Goal: Transaction & Acquisition: Purchase product/service

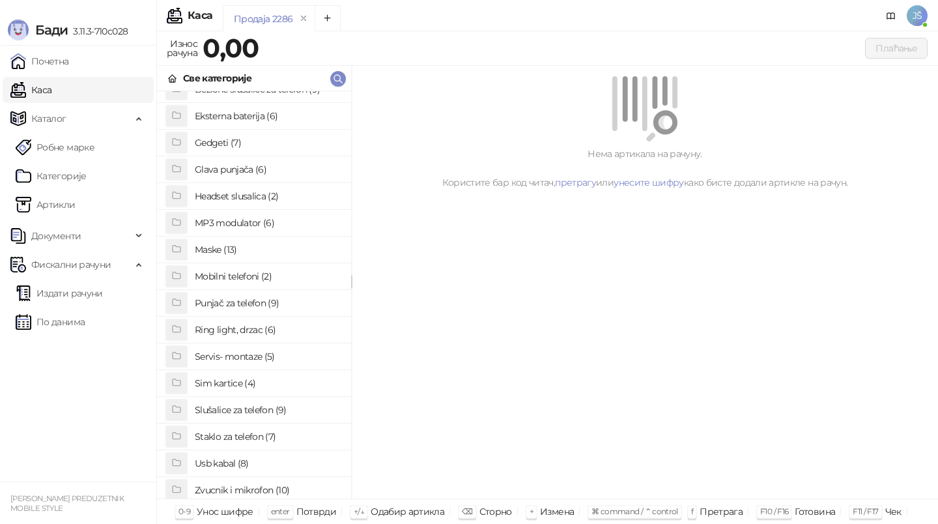
scroll to position [70, 0]
click at [255, 404] on h4 "Slušalice za telefon (9)" at bounding box center [268, 408] width 146 height 21
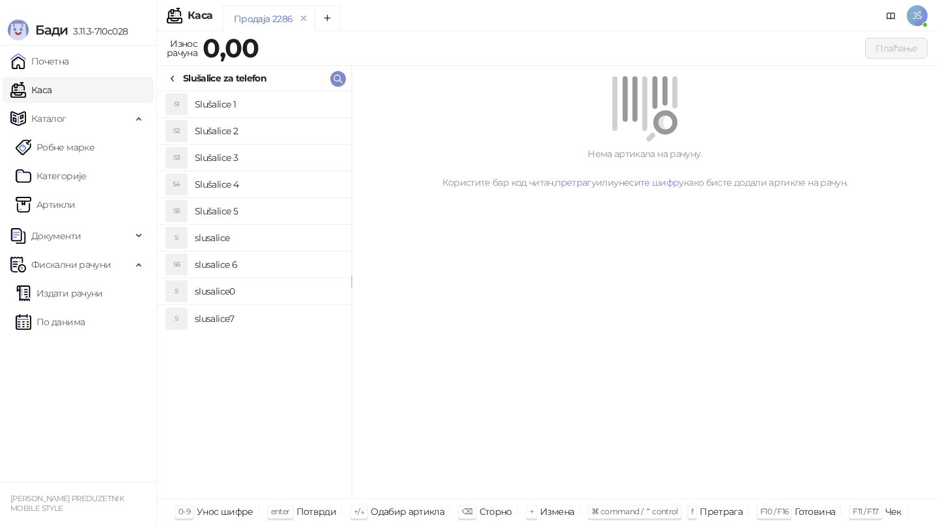
click at [296, 92] on li "S1 Slušalice 1" at bounding box center [254, 104] width 194 height 27
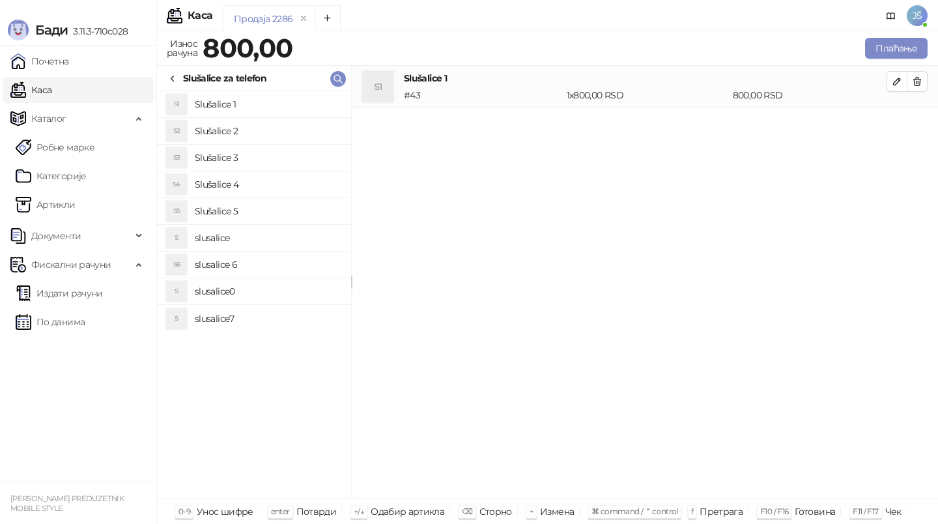
click at [245, 297] on h4 "slusalice0" at bounding box center [268, 291] width 146 height 21
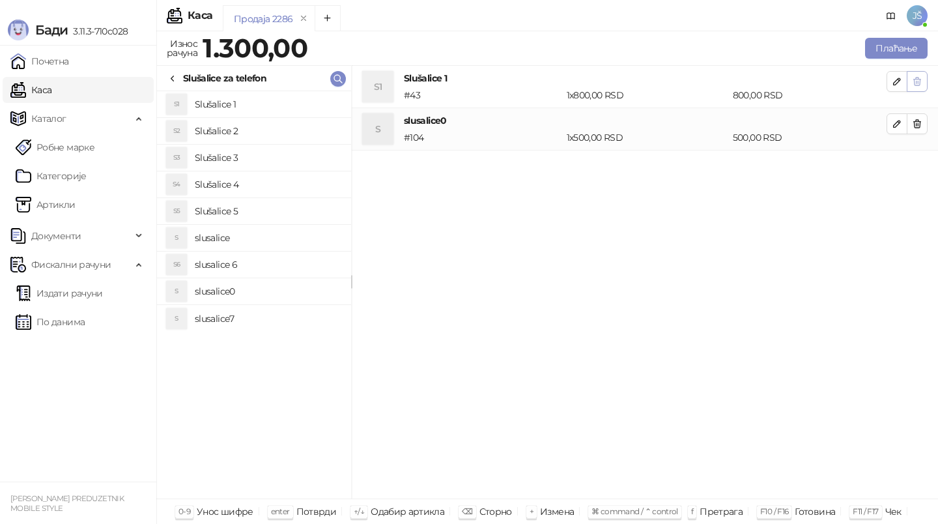
click at [920, 80] on icon "button" at bounding box center [917, 82] width 7 height 8
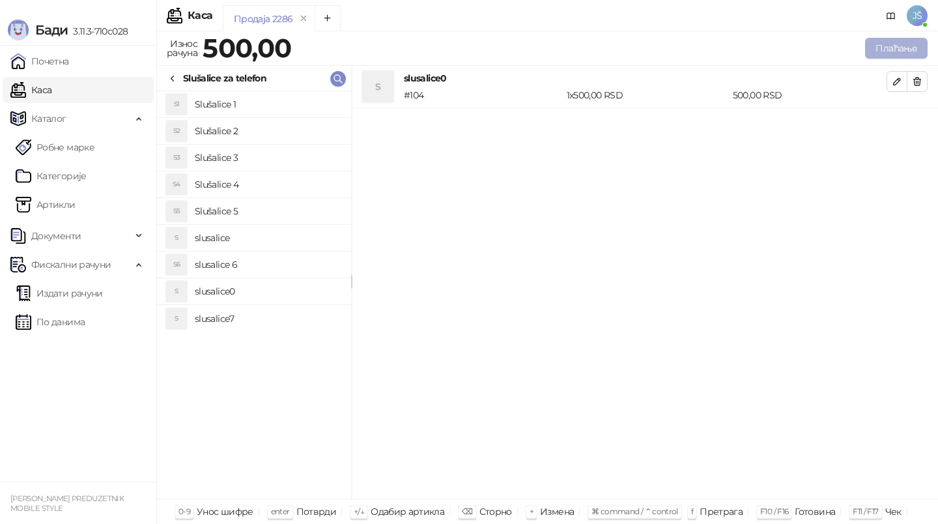
click at [910, 56] on button "Плаћање" at bounding box center [896, 48] width 63 height 21
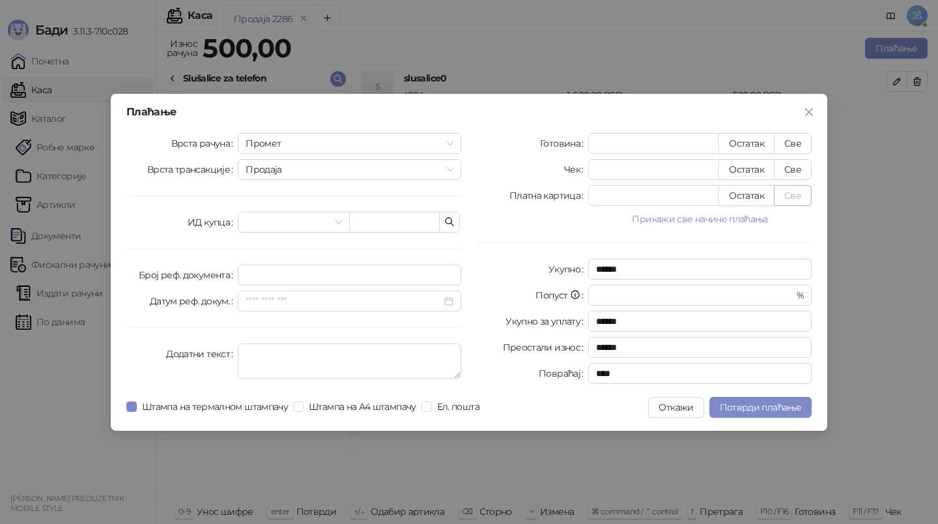
click at [793, 193] on button "Све" at bounding box center [793, 195] width 38 height 21
type input "***"
type input "****"
click at [763, 410] on span "Потврди плаћање" at bounding box center [760, 407] width 81 height 12
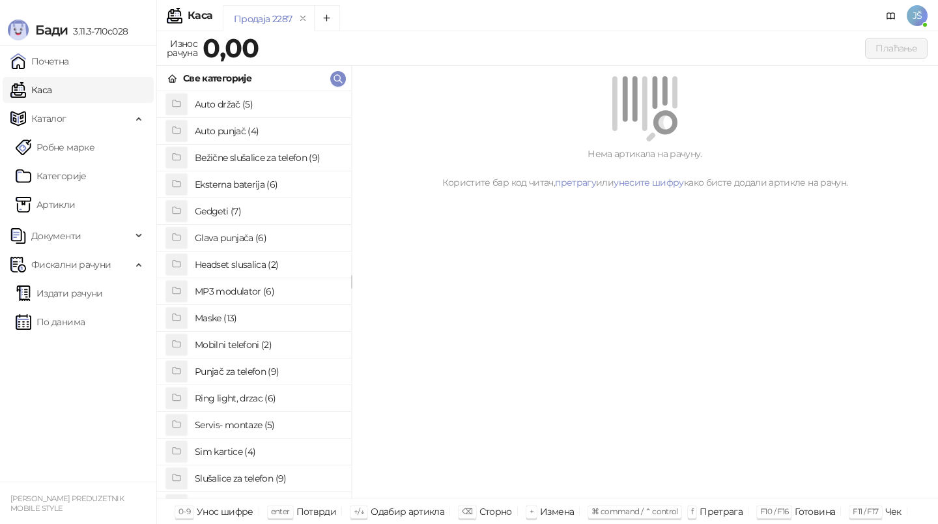
click at [764, 426] on div "Нема артикала на рачуну. Користите бар код читач, претрагу или унесите шифру ка…" at bounding box center [645, 282] width 587 height 433
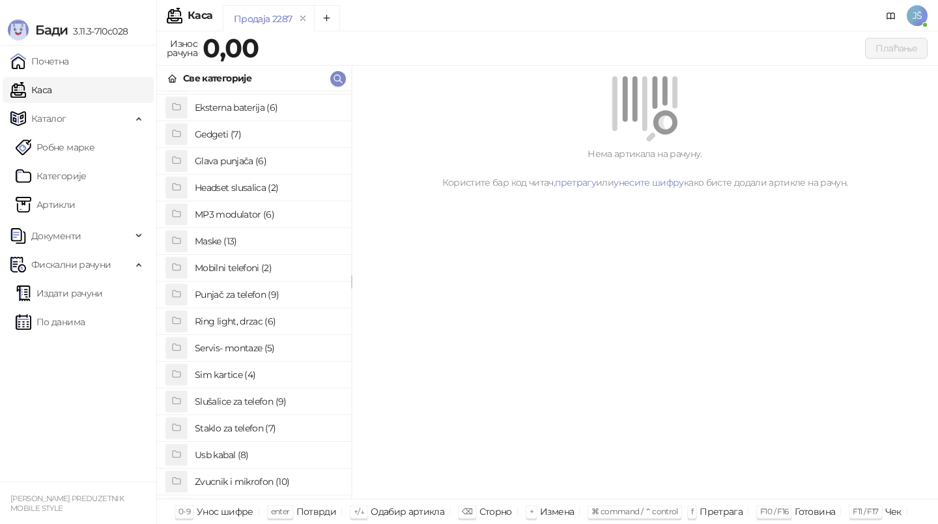
scroll to position [100, 0]
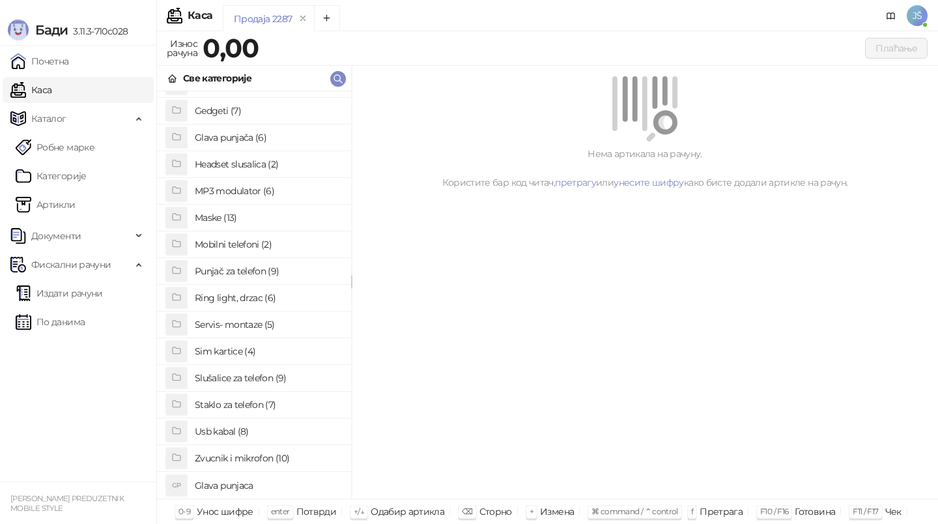
click at [271, 413] on h4 "Staklo za telefon (7)" at bounding box center [268, 404] width 146 height 21
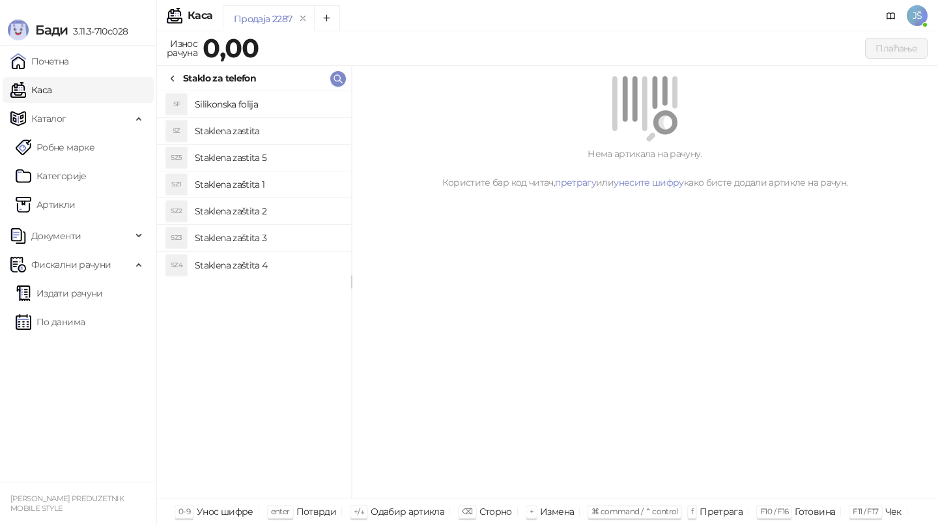
click at [278, 225] on li "SZ3 Staklena zaštita 3" at bounding box center [254, 238] width 194 height 27
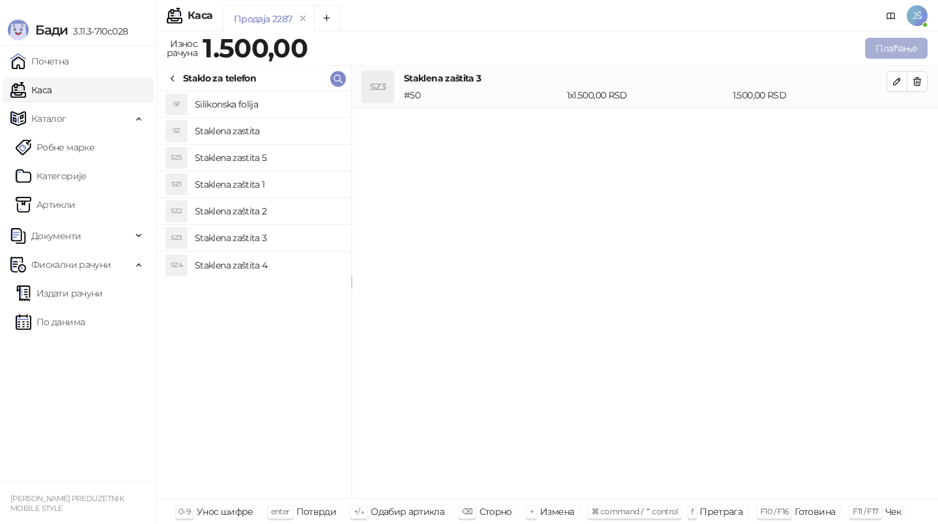
click at [910, 46] on button "Плаћање" at bounding box center [896, 48] width 63 height 21
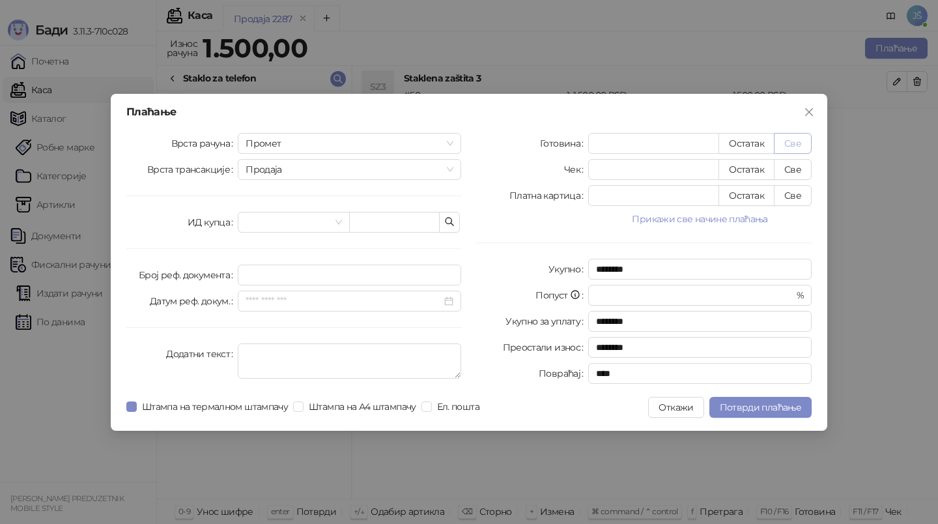
click at [809, 141] on button "Све" at bounding box center [793, 143] width 38 height 21
type input "****"
click at [730, 405] on span "Потврди плаћање" at bounding box center [760, 407] width 81 height 12
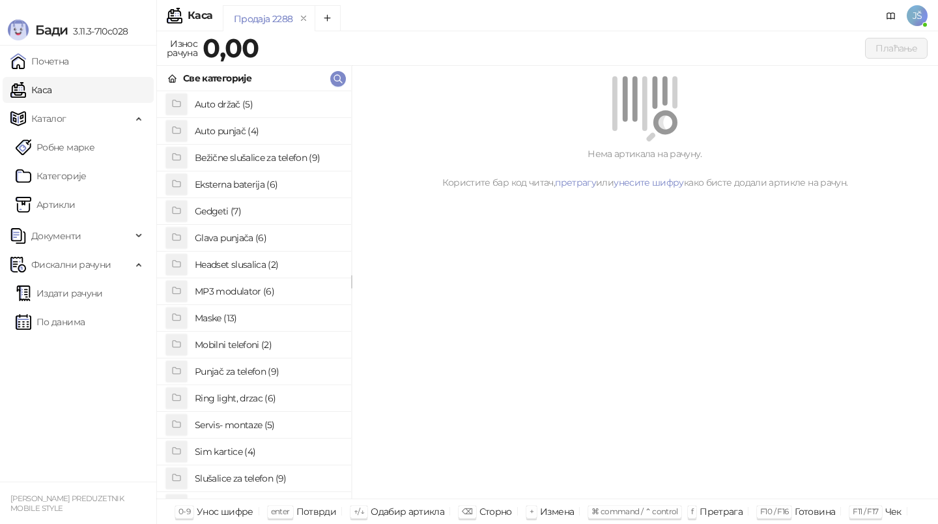
click at [271, 315] on h4 "Maske (13)" at bounding box center [268, 318] width 146 height 21
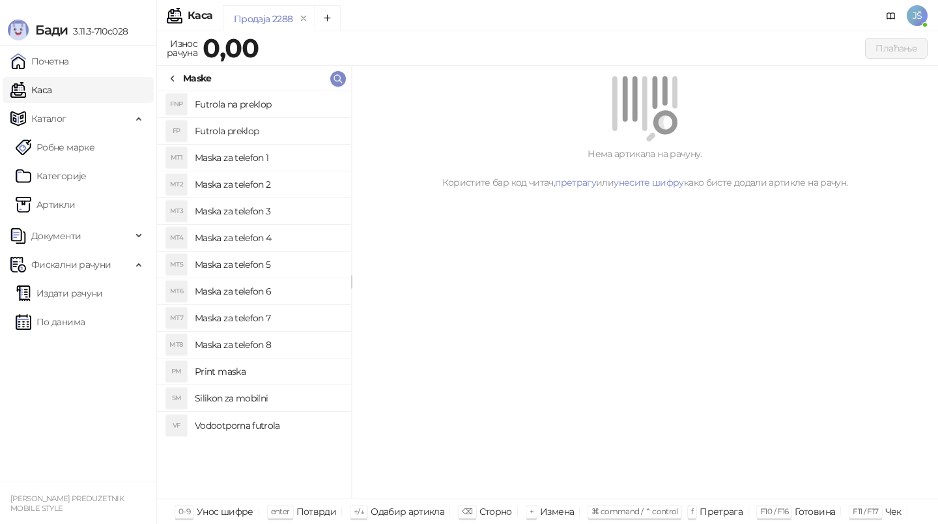
click at [273, 272] on h4 "Maska za telefon 5" at bounding box center [268, 264] width 146 height 21
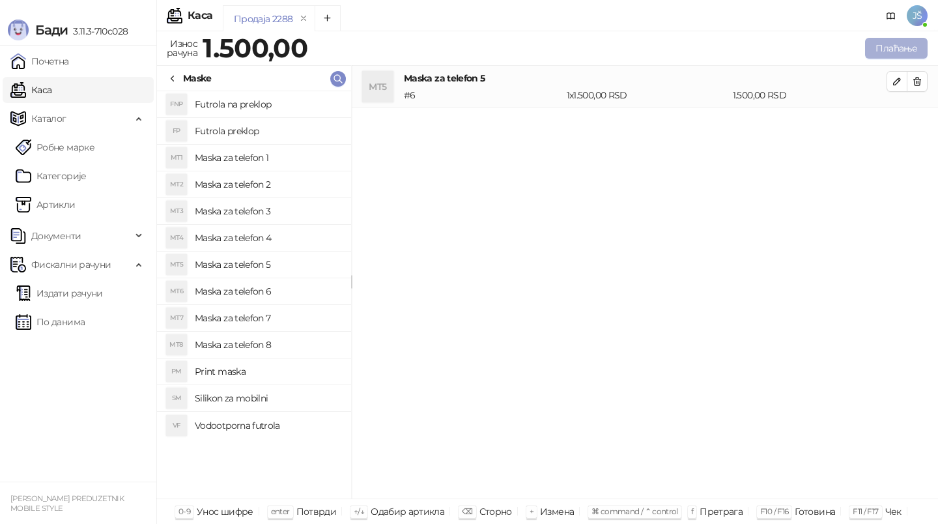
click at [920, 38] on button "Плаћање" at bounding box center [896, 48] width 63 height 21
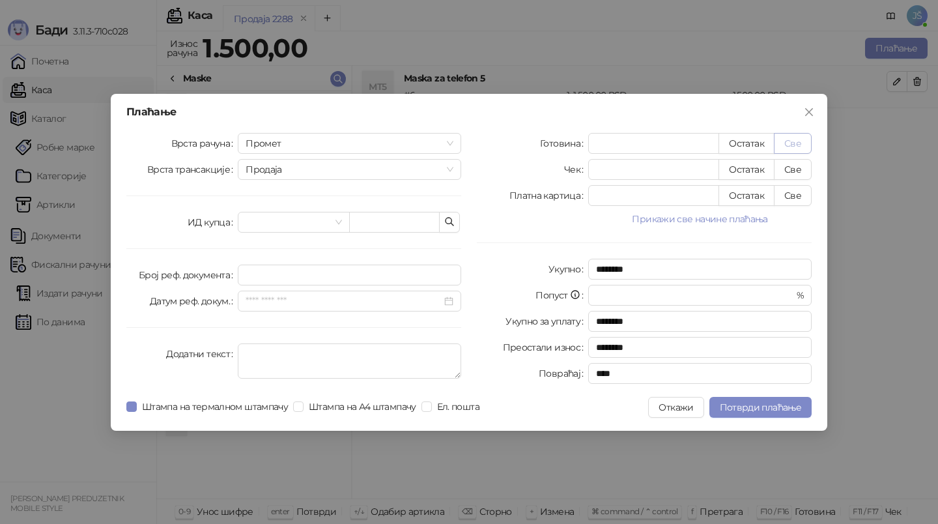
click at [792, 147] on button "Све" at bounding box center [793, 143] width 38 height 21
type input "****"
click at [815, 403] on div "Плаћање Врста рачуна Промет Врста трансакције Продаја ИД купца Број реф. докуме…" at bounding box center [469, 262] width 717 height 337
click at [786, 403] on span "Потврди плаћање" at bounding box center [760, 407] width 81 height 12
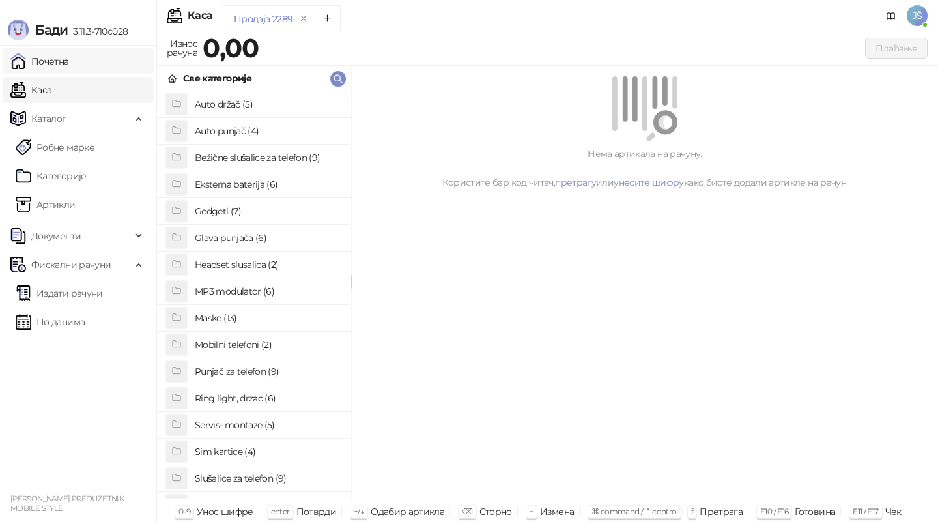
click at [69, 72] on link "Почетна" at bounding box center [39, 61] width 59 height 26
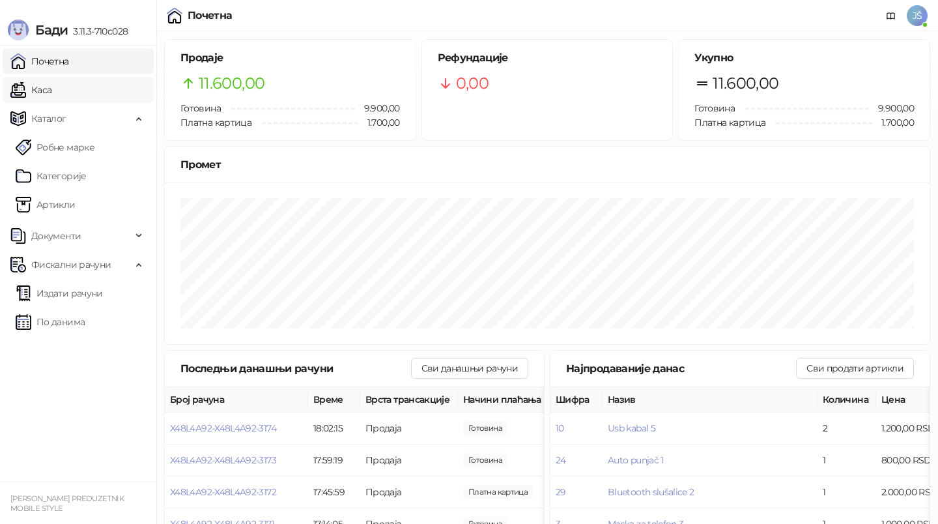
click at [51, 93] on link "Каса" at bounding box center [30, 90] width 41 height 26
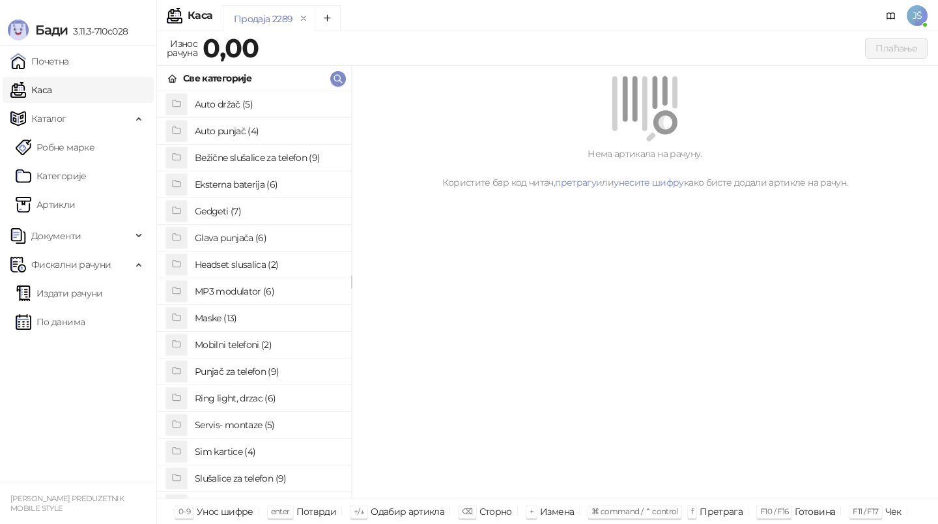
click at [257, 317] on h4 "Maske (13)" at bounding box center [268, 318] width 146 height 21
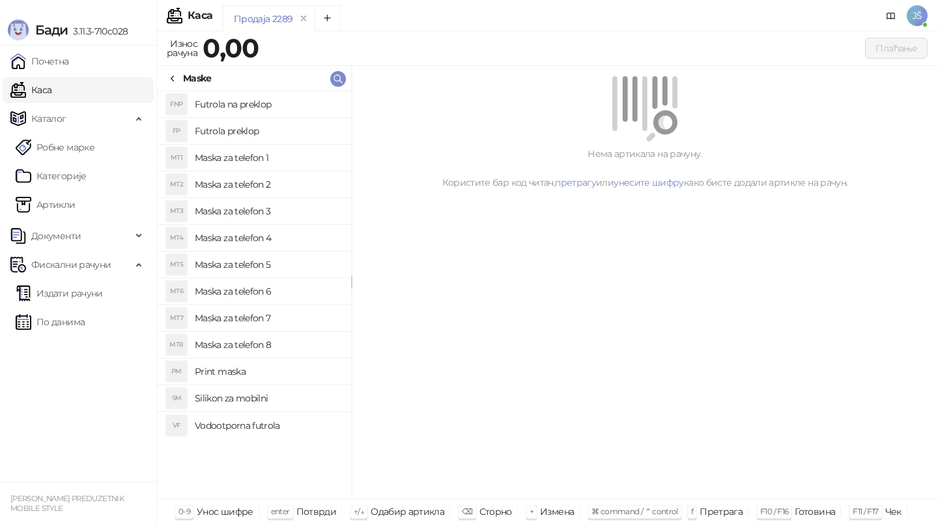
click at [288, 239] on h4 "Maska za telefon 4" at bounding box center [268, 237] width 146 height 21
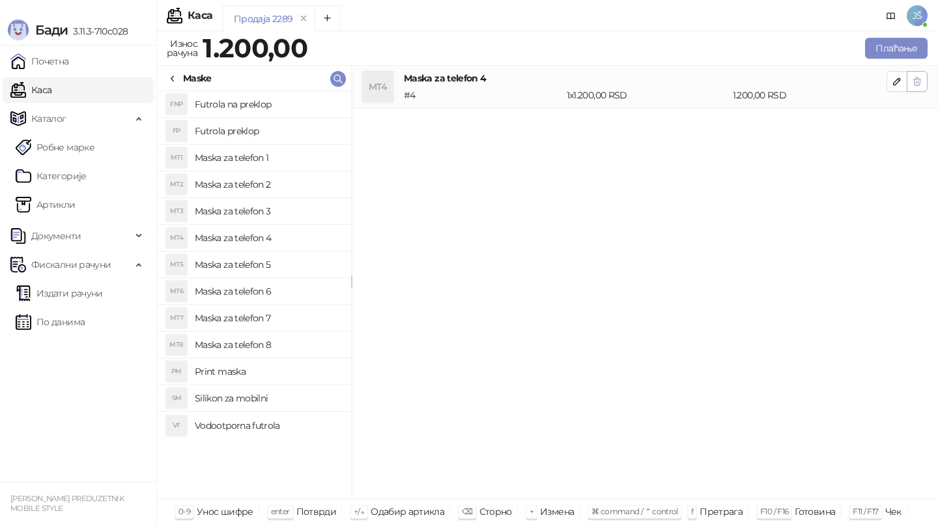
click at [927, 81] on button "button" at bounding box center [917, 81] width 21 height 21
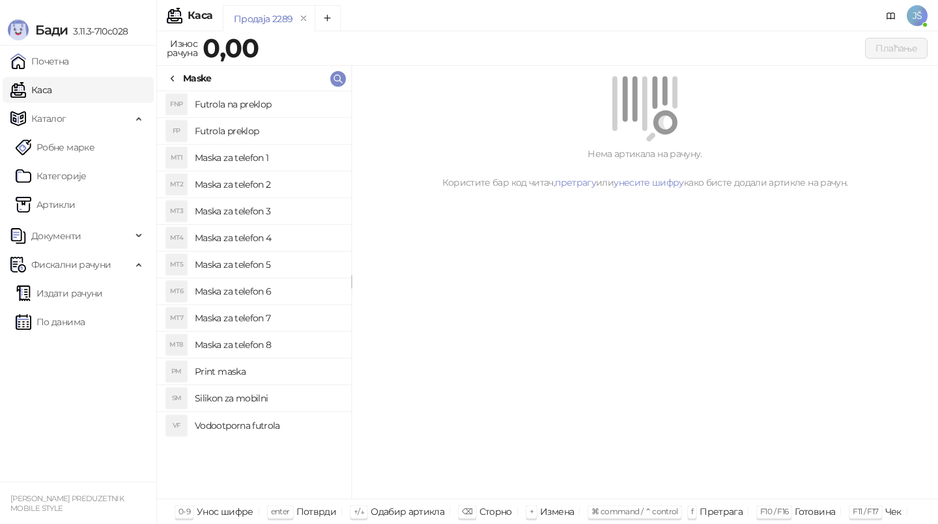
click at [174, 74] on icon at bounding box center [172, 79] width 10 height 10
